Goal: Find specific page/section: Find specific page/section

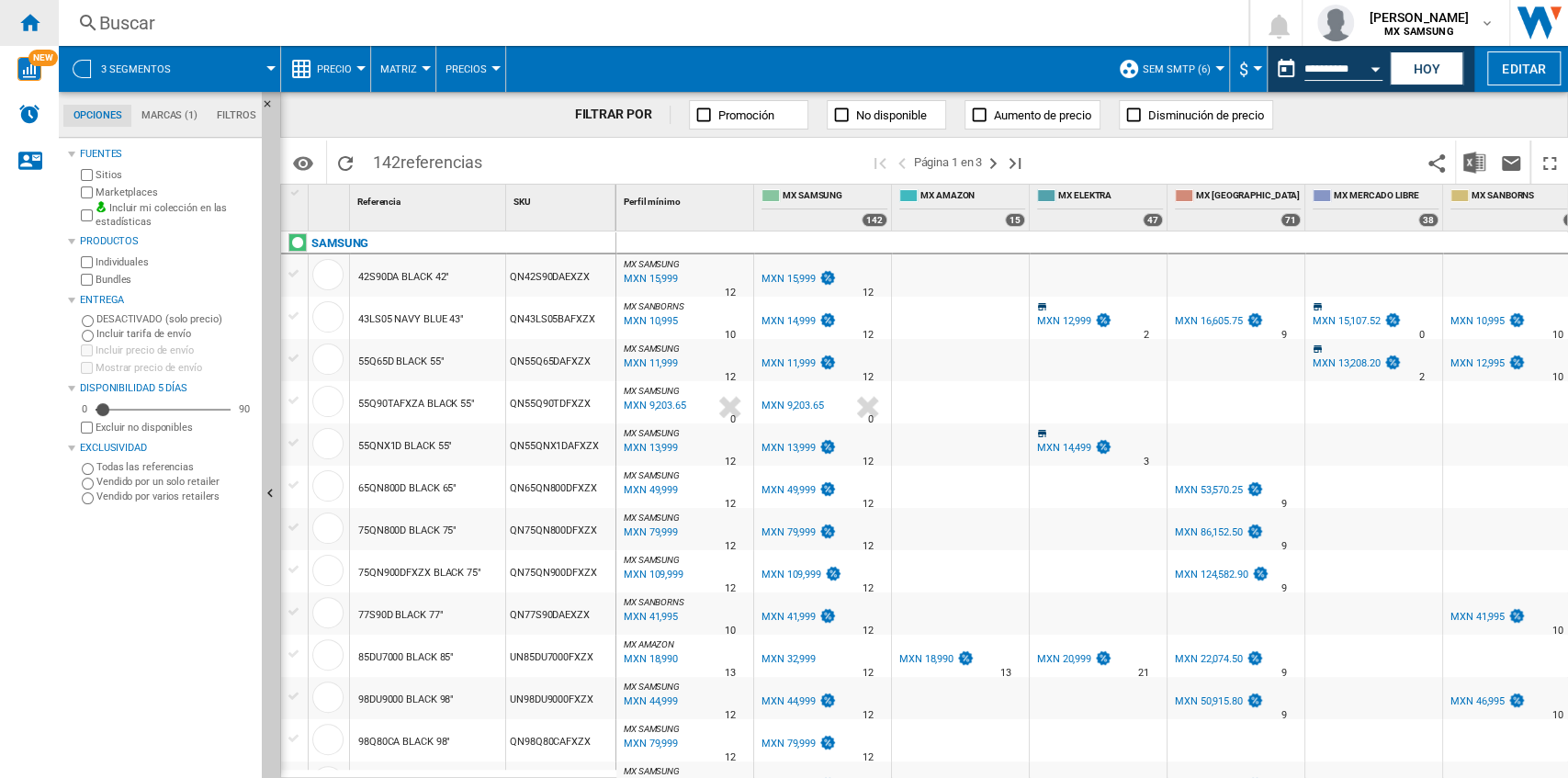
click at [21, 18] on ng-md-icon "Inicio" at bounding box center [29, 22] width 22 height 22
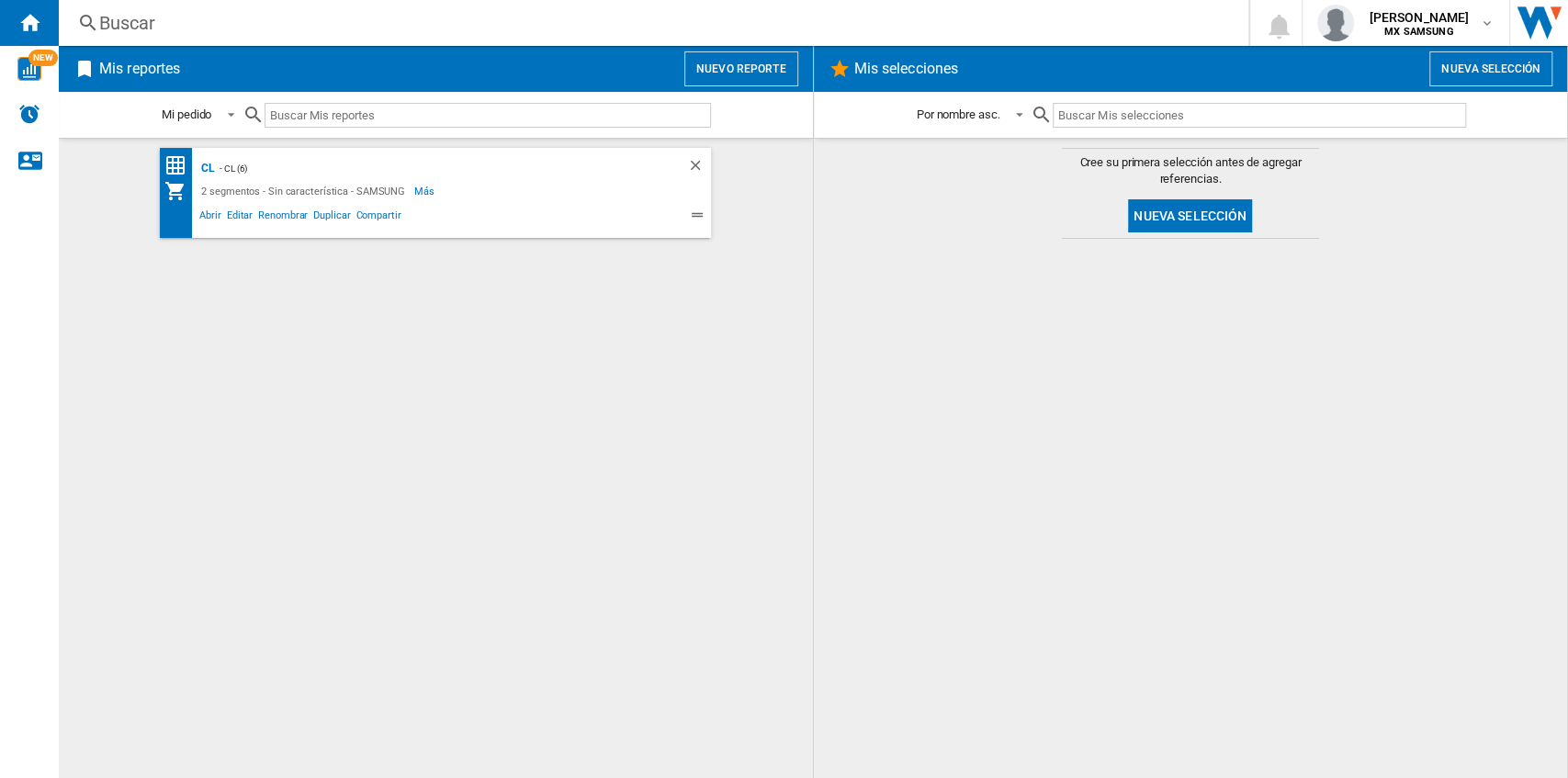
drag, startPoint x: 200, startPoint y: 165, endPoint x: 320, endPoint y: 249, distance: 146.5
click at [200, 165] on div "CL" at bounding box center [205, 168] width 19 height 23
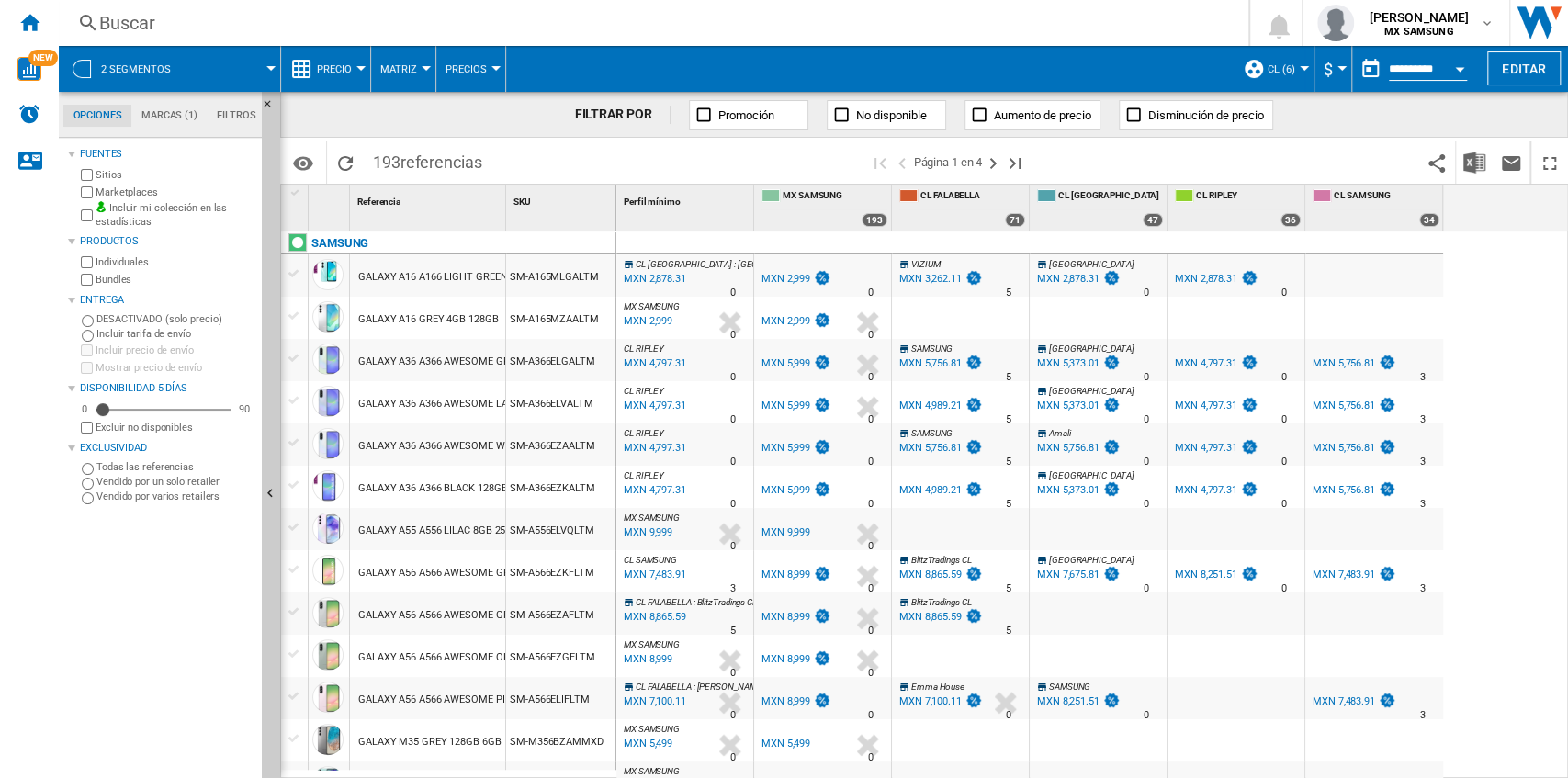
click at [1280, 68] on span "CL (6)" at bounding box center [1281, 70] width 27 height 12
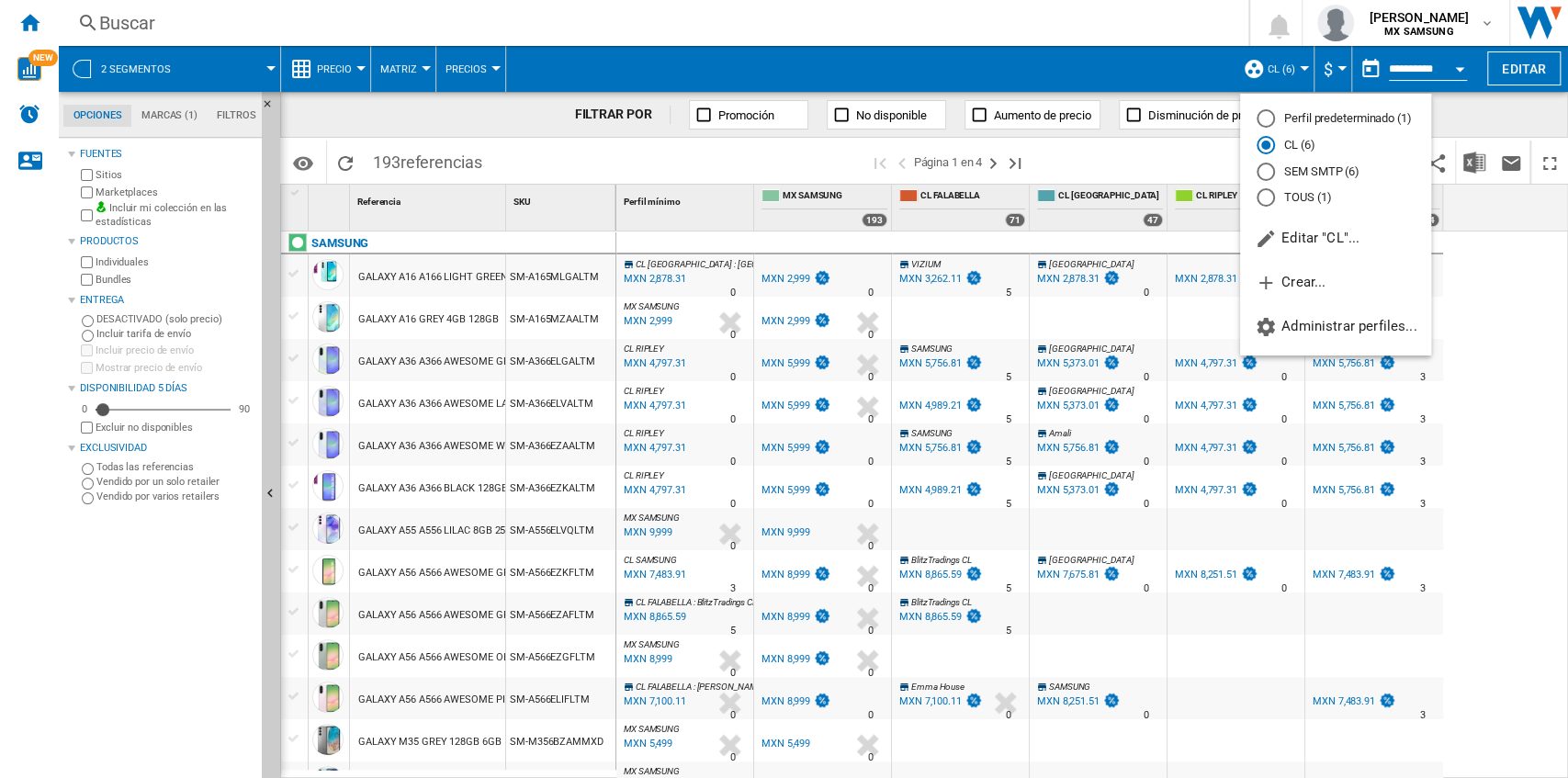
click at [1194, 63] on md-backdrop at bounding box center [784, 389] width 1568 height 778
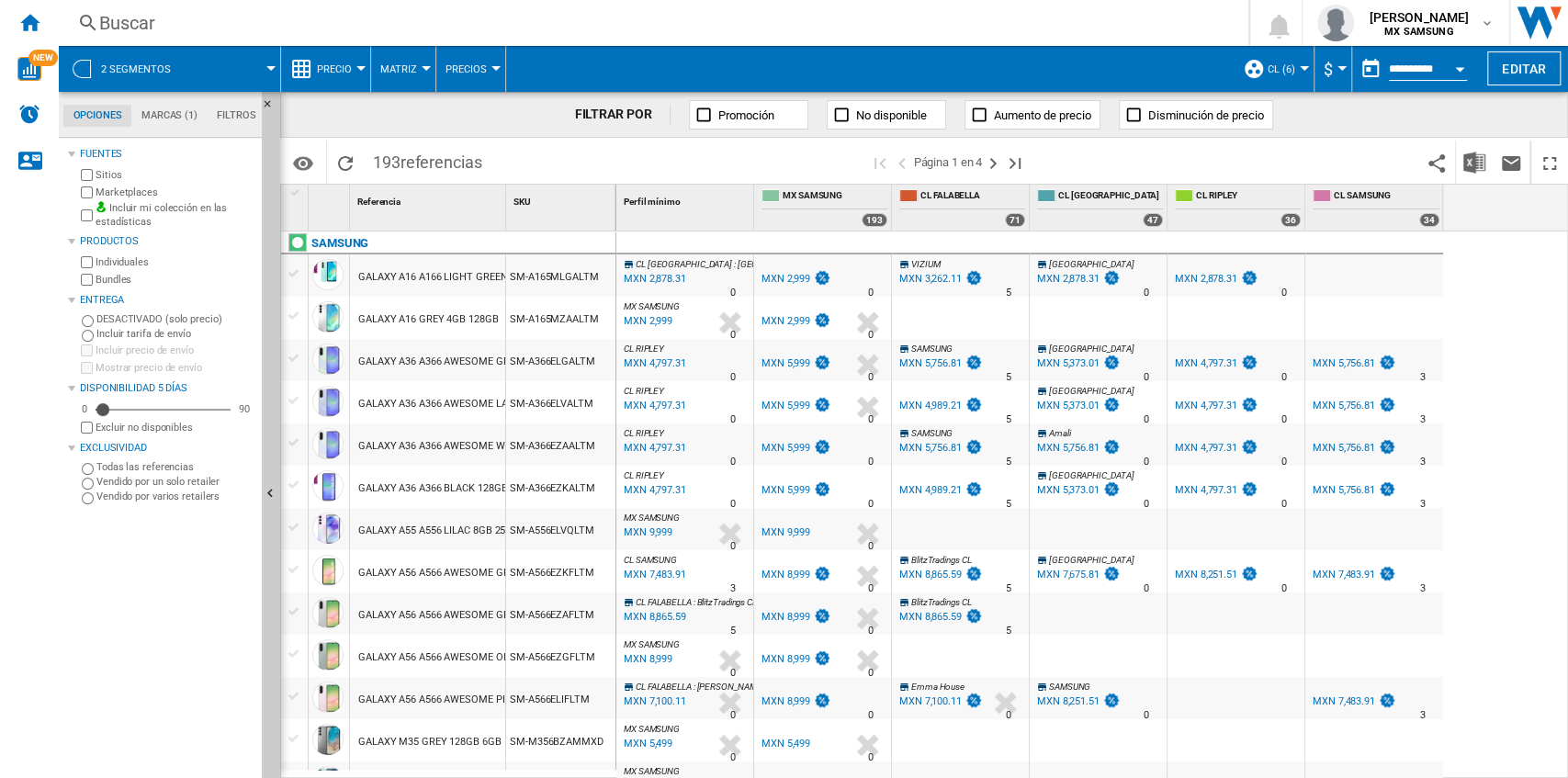
click at [1333, 72] on button "$" at bounding box center [1332, 69] width 19 height 46
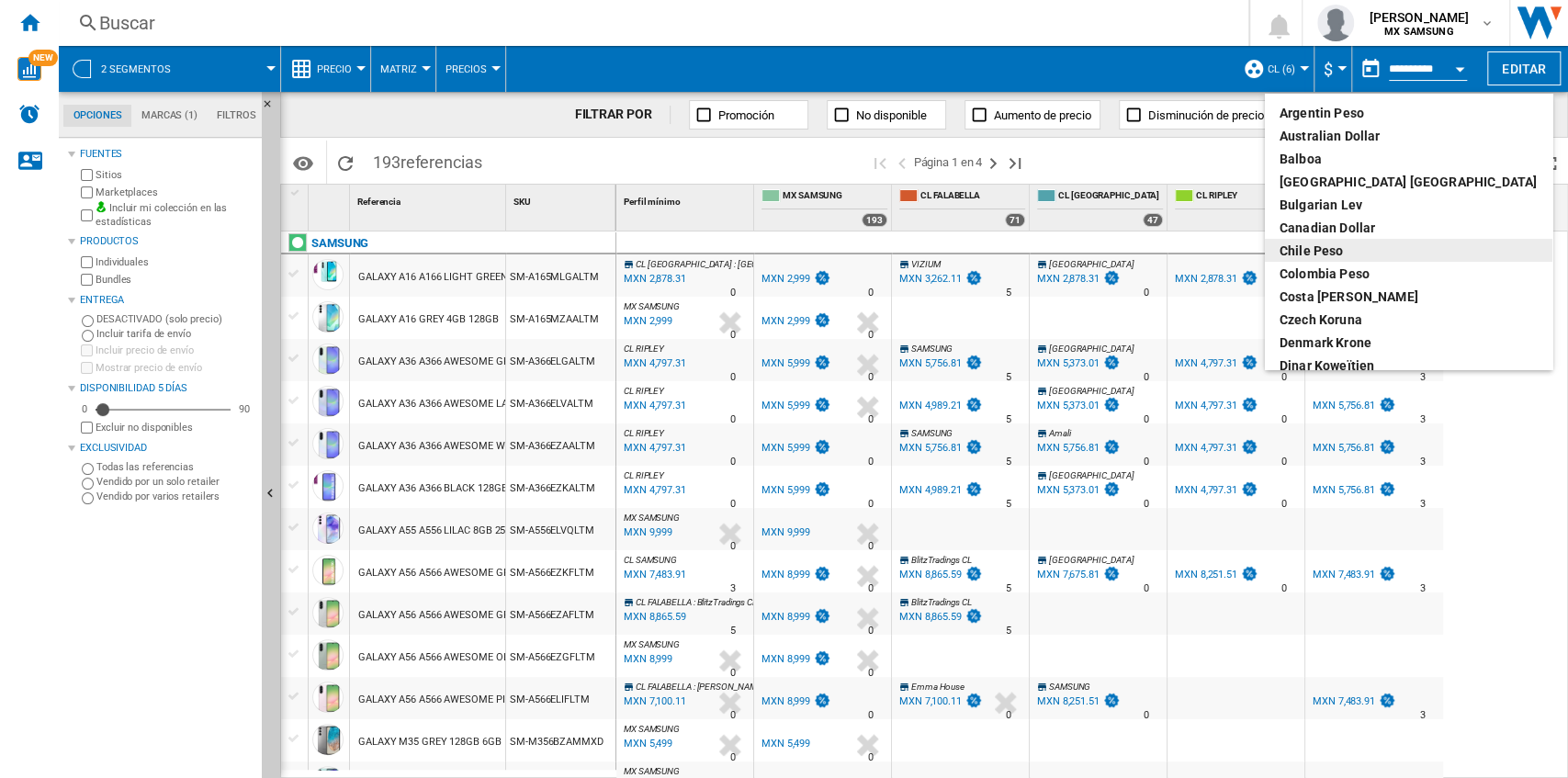
click at [1335, 255] on div "Chile Peso" at bounding box center [1408, 250] width 258 height 19
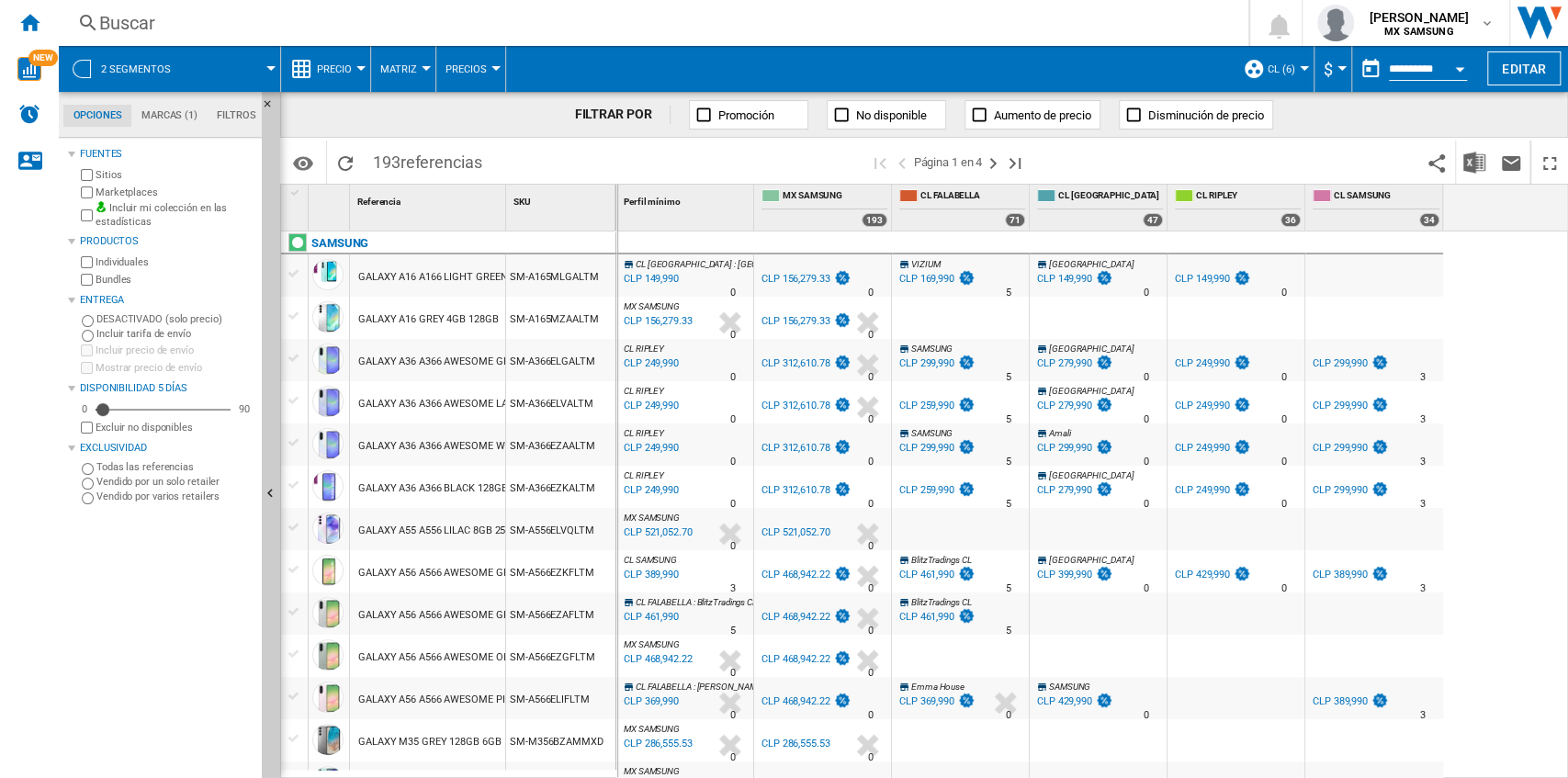
drag, startPoint x: 504, startPoint y: 209, endPoint x: 617, endPoint y: 217, distance: 113.3
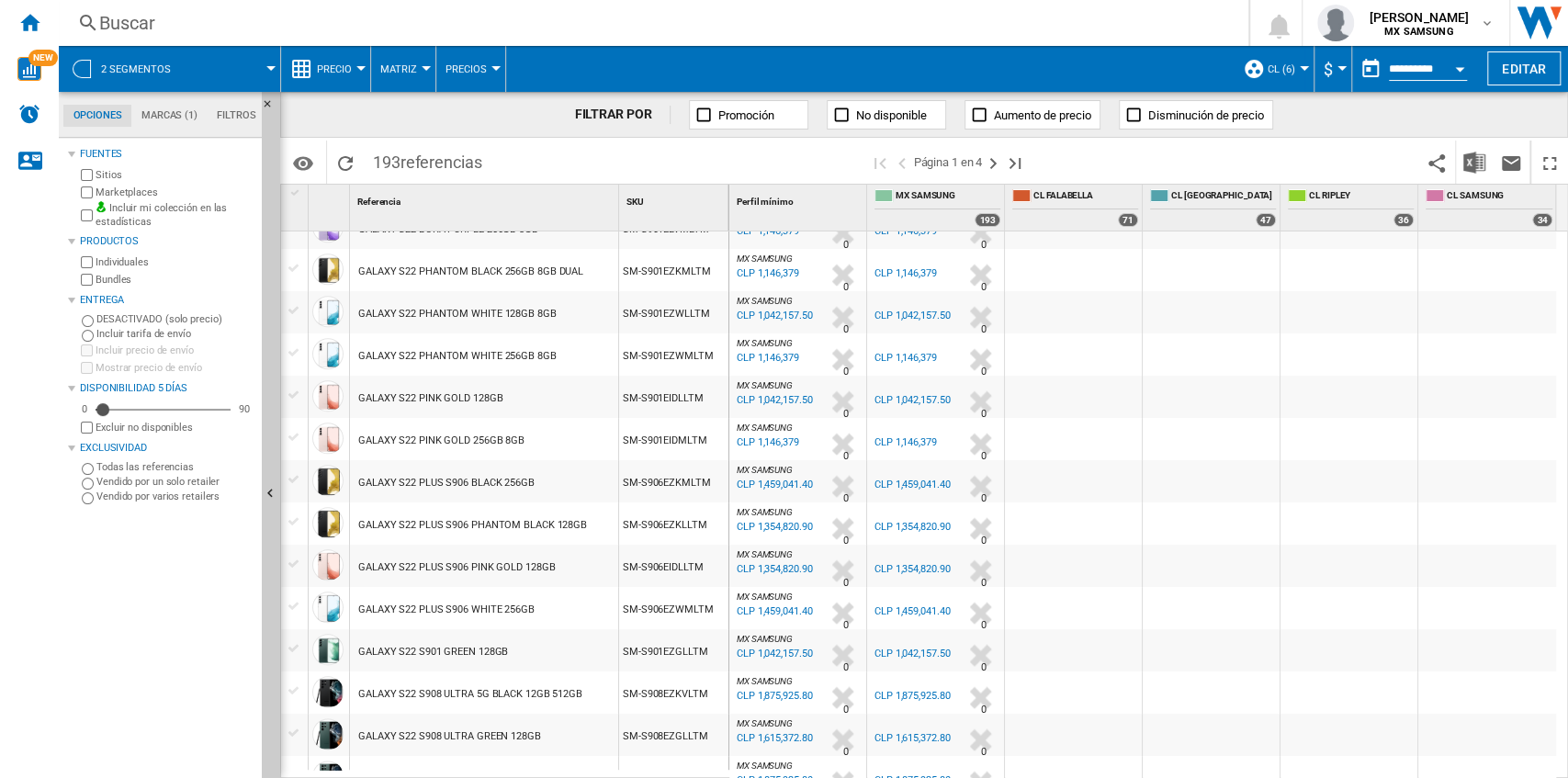
scroll to position [1068, 0]
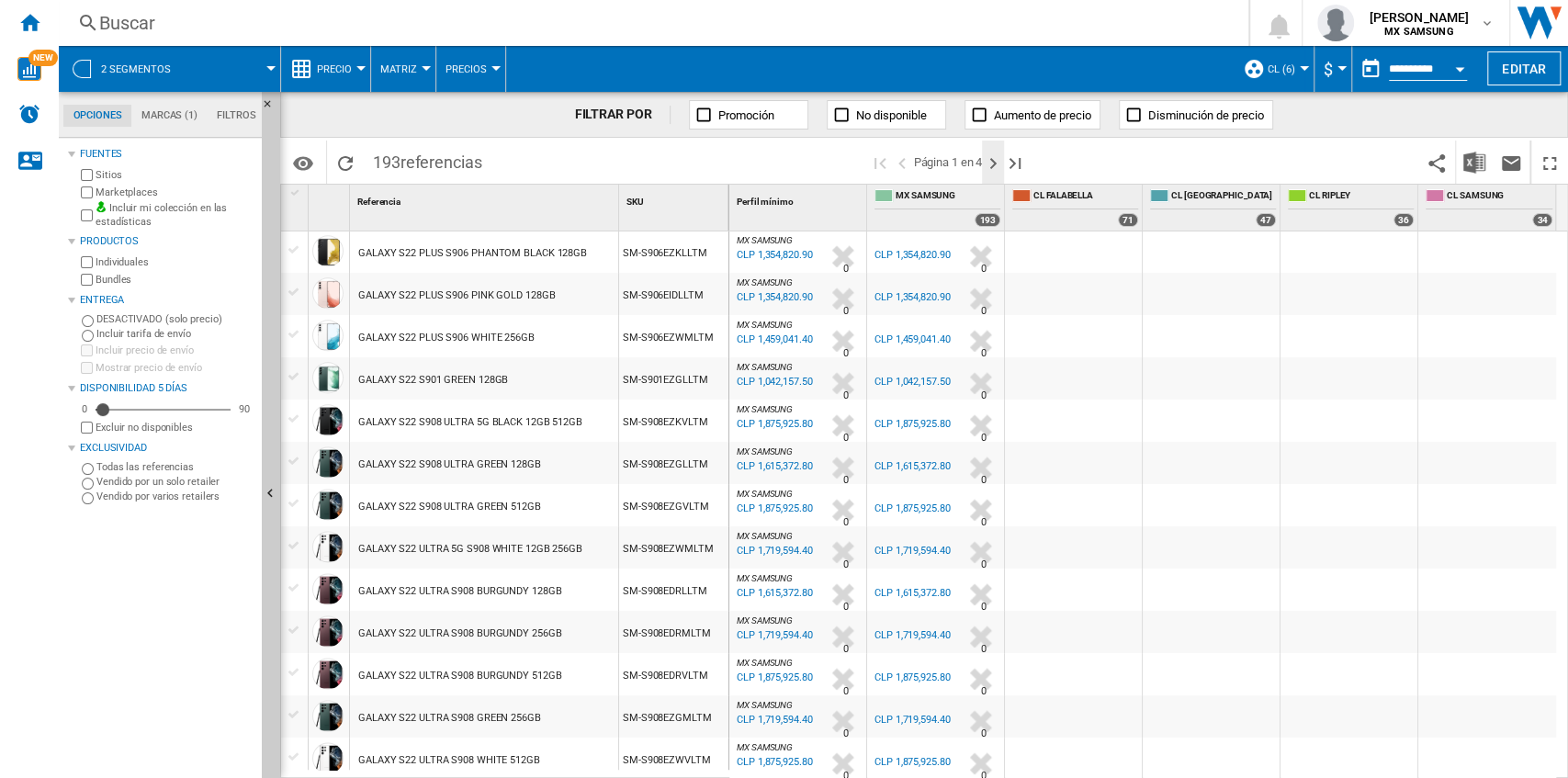
click at [990, 161] on ng-md-icon "Página siguiente" at bounding box center [993, 163] width 22 height 22
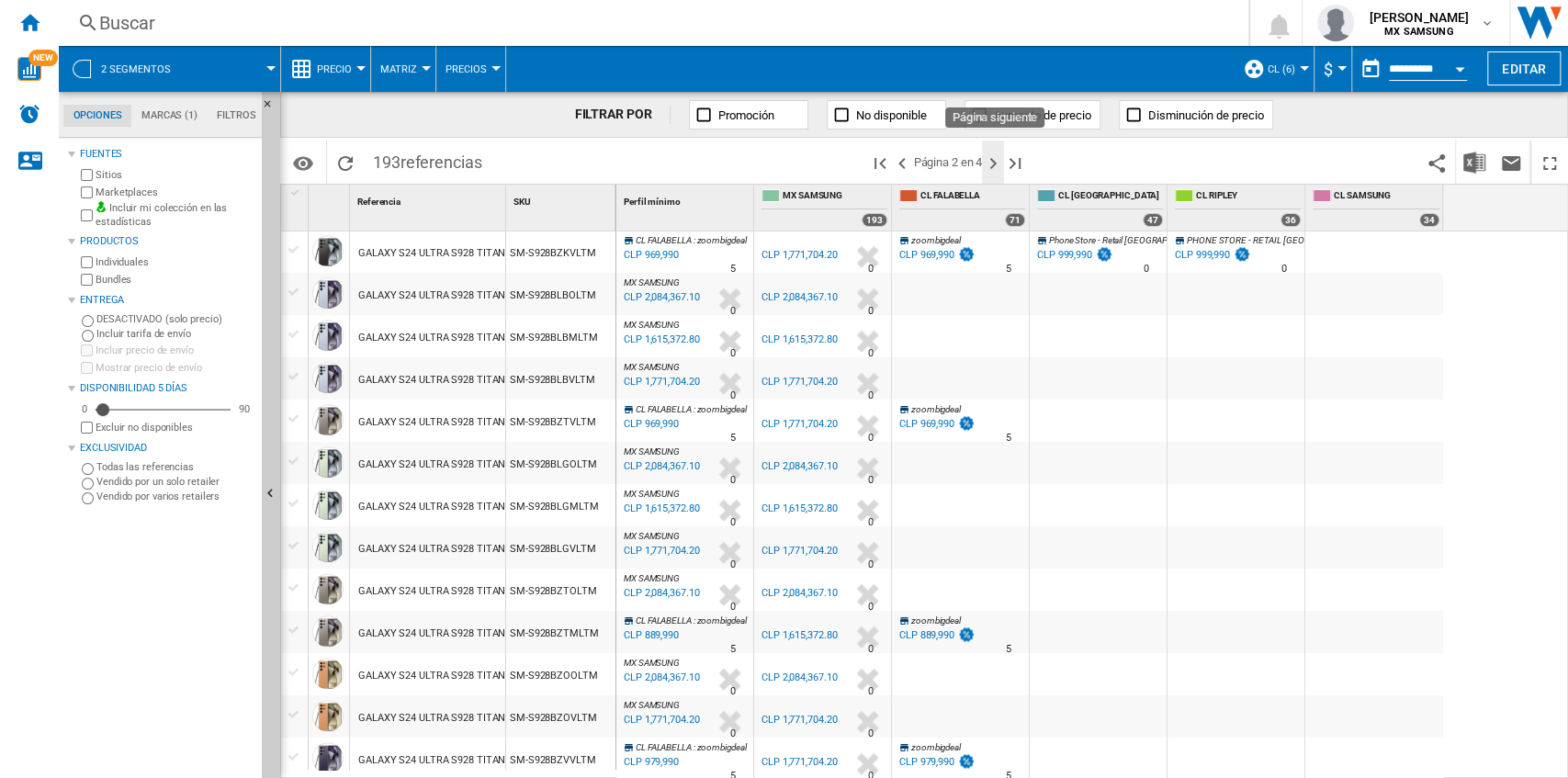
click at [991, 166] on ng-md-icon "Página siguiente" at bounding box center [993, 163] width 22 height 22
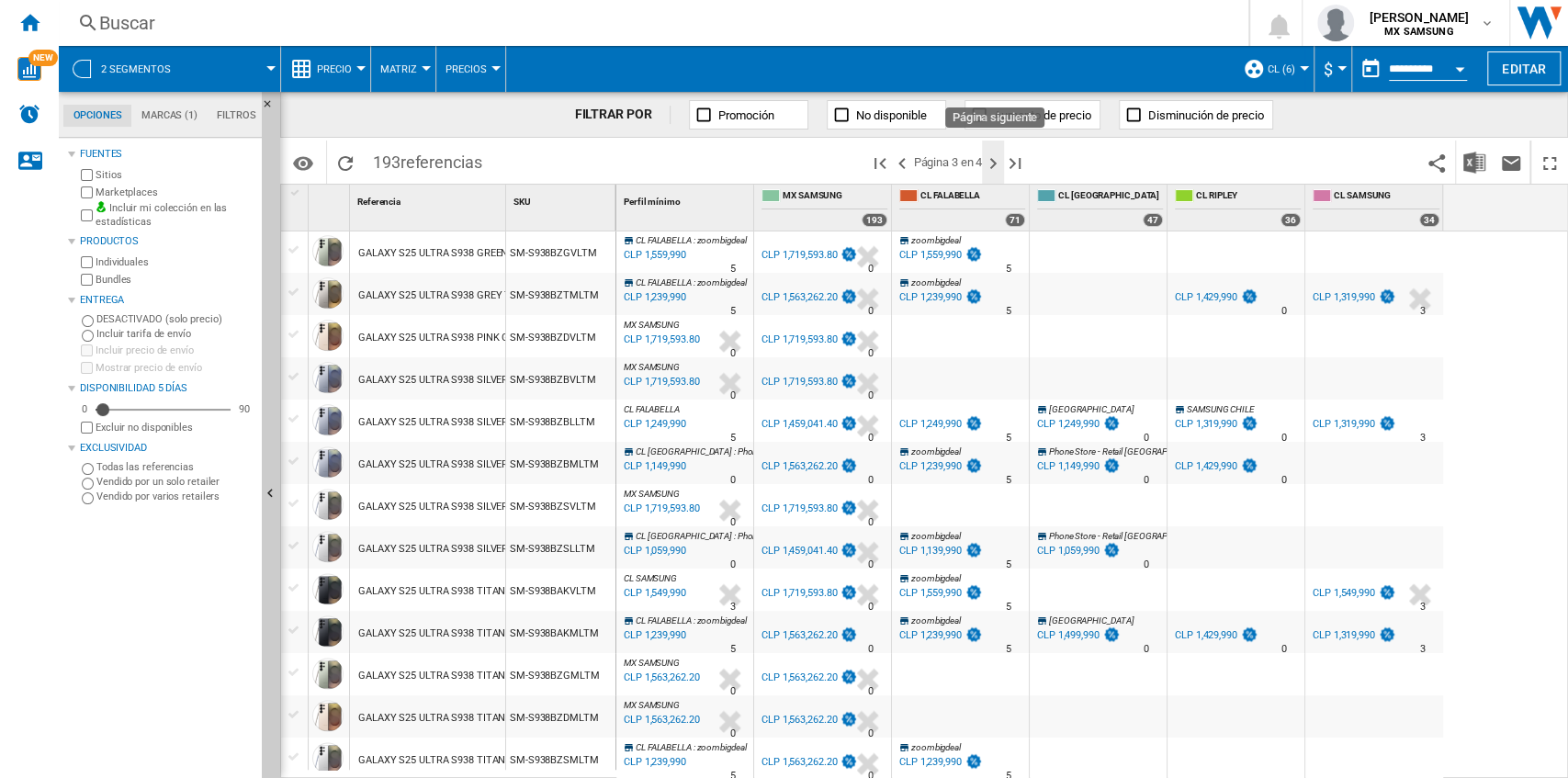
click at [992, 166] on ng-md-icon "Página siguiente" at bounding box center [993, 163] width 22 height 22
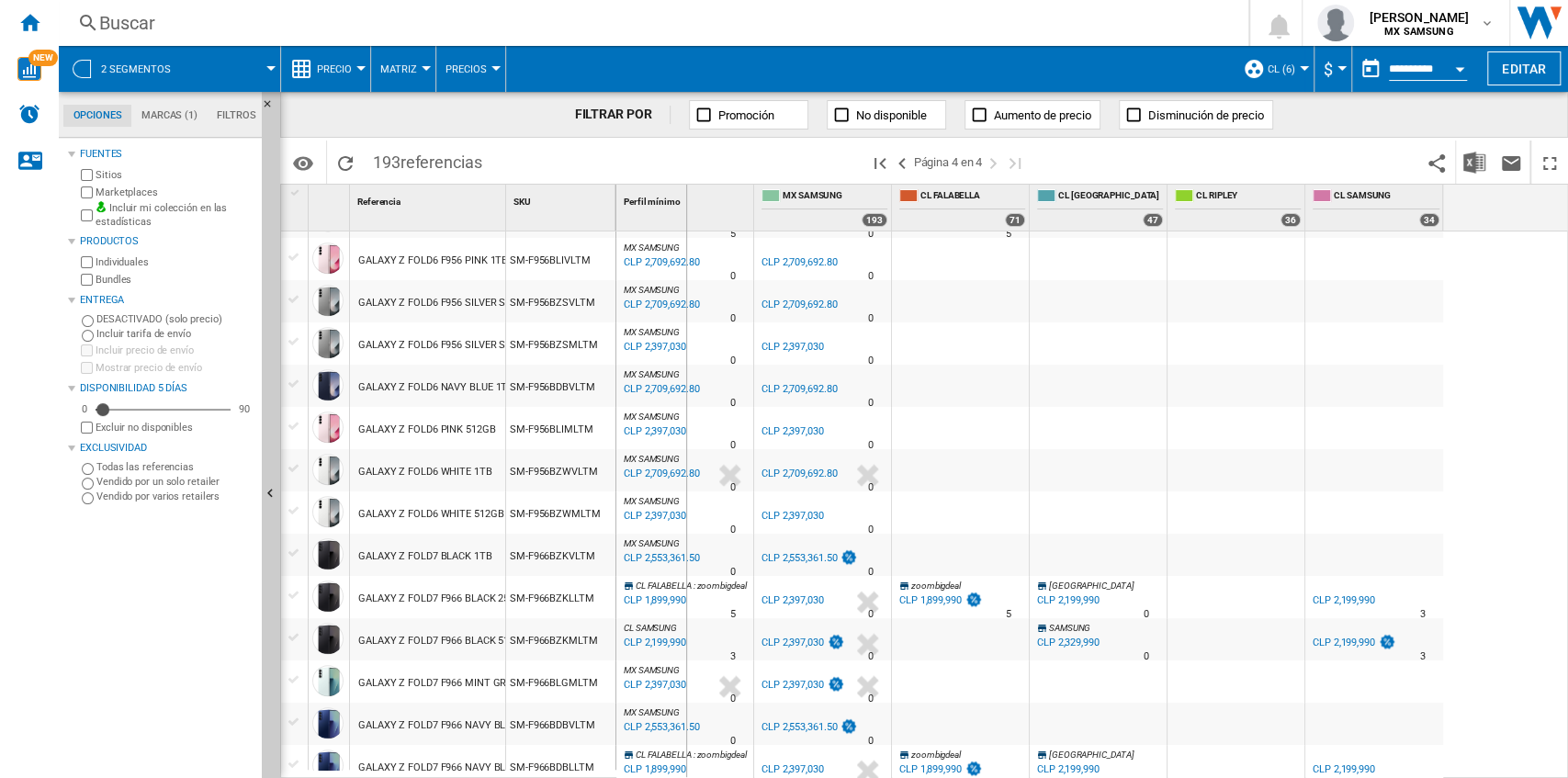
drag, startPoint x: 507, startPoint y: 202, endPoint x: 741, endPoint y: 235, distance: 236.3
